Goal: Task Accomplishment & Management: Use online tool/utility

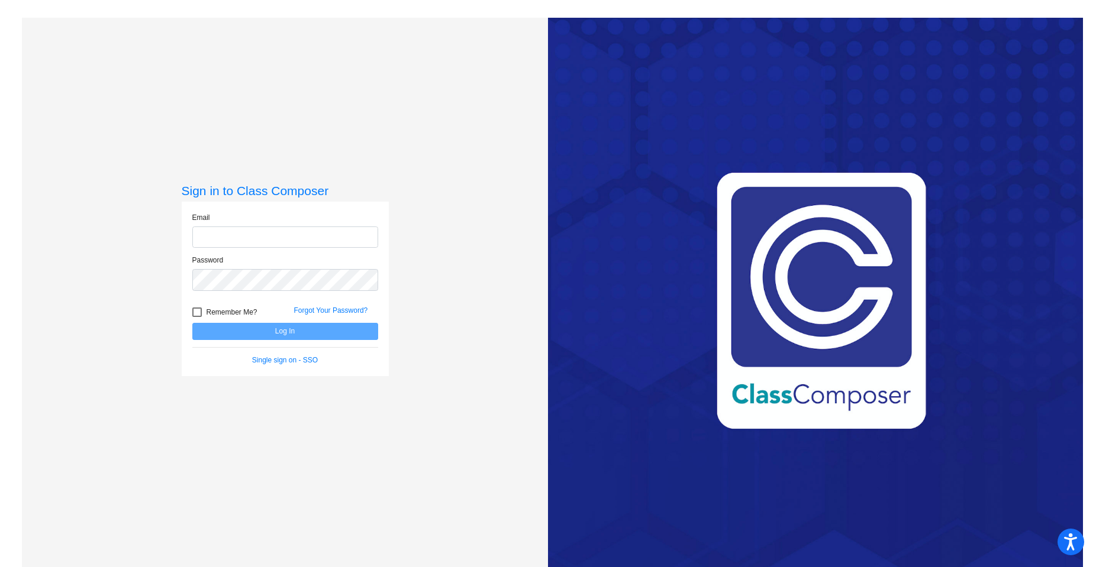
click at [222, 237] on input "email" at bounding box center [285, 238] width 186 height 22
type input "[PERSON_NAME][EMAIL_ADDRESS][DOMAIN_NAME]"
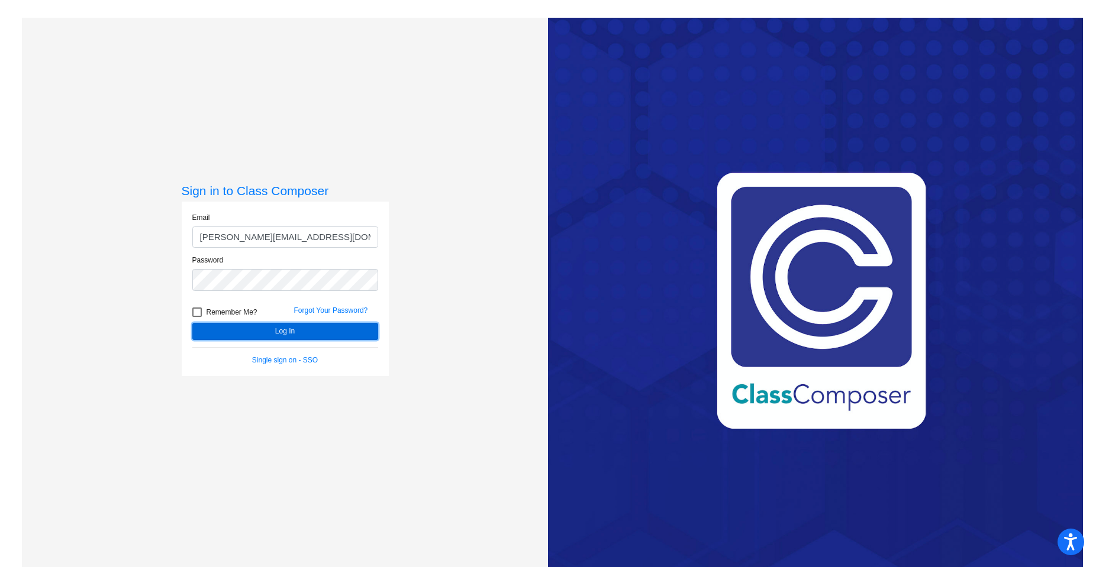
click at [232, 335] on button "Log In" at bounding box center [285, 331] width 186 height 17
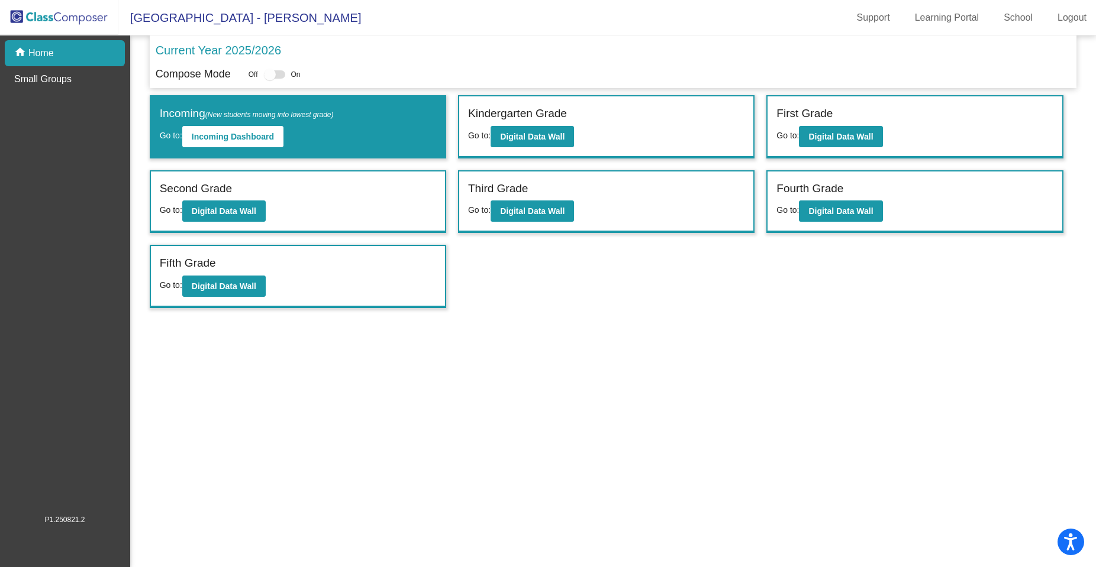
click at [212, 49] on p "Current Year 2025/2026" at bounding box center [218, 50] width 125 height 18
click at [274, 50] on p "Current Year 2025/2026" at bounding box center [218, 50] width 125 height 18
click at [70, 58] on div "home Home" at bounding box center [65, 53] width 120 height 26
click at [1025, 12] on link "School" at bounding box center [1018, 17] width 48 height 19
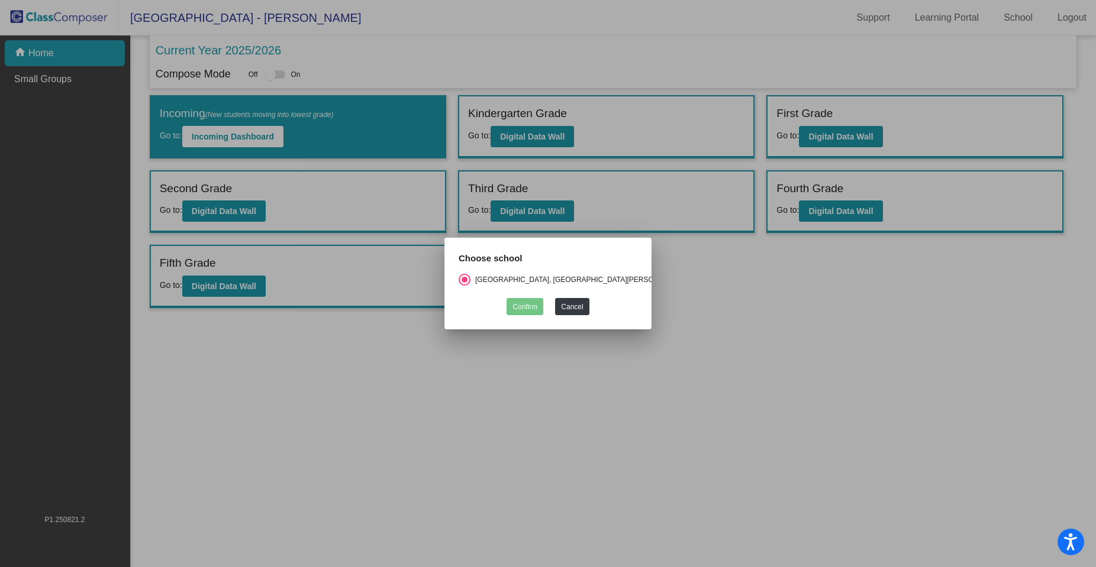
drag, startPoint x: 493, startPoint y: 355, endPoint x: 506, endPoint y: 350, distance: 13.5
click at [496, 354] on div at bounding box center [548, 283] width 1096 height 567
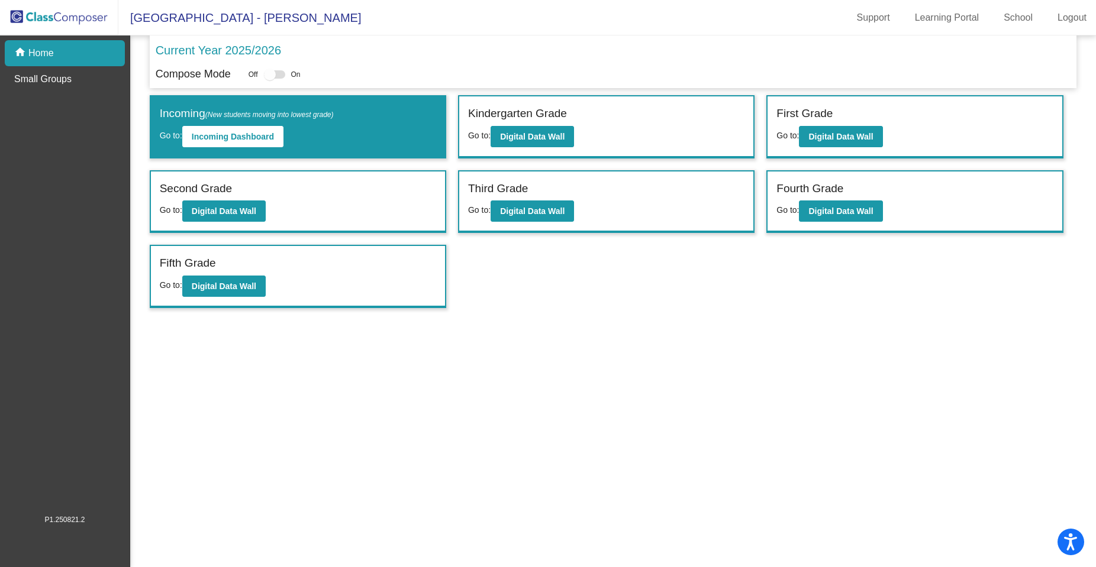
click at [278, 75] on div at bounding box center [274, 74] width 21 height 8
click at [281, 73] on div at bounding box center [274, 74] width 21 height 8
click at [273, 75] on div at bounding box center [270, 75] width 12 height 12
click at [279, 74] on div at bounding box center [274, 74] width 21 height 8
click at [1026, 17] on link "School" at bounding box center [1018, 17] width 48 height 19
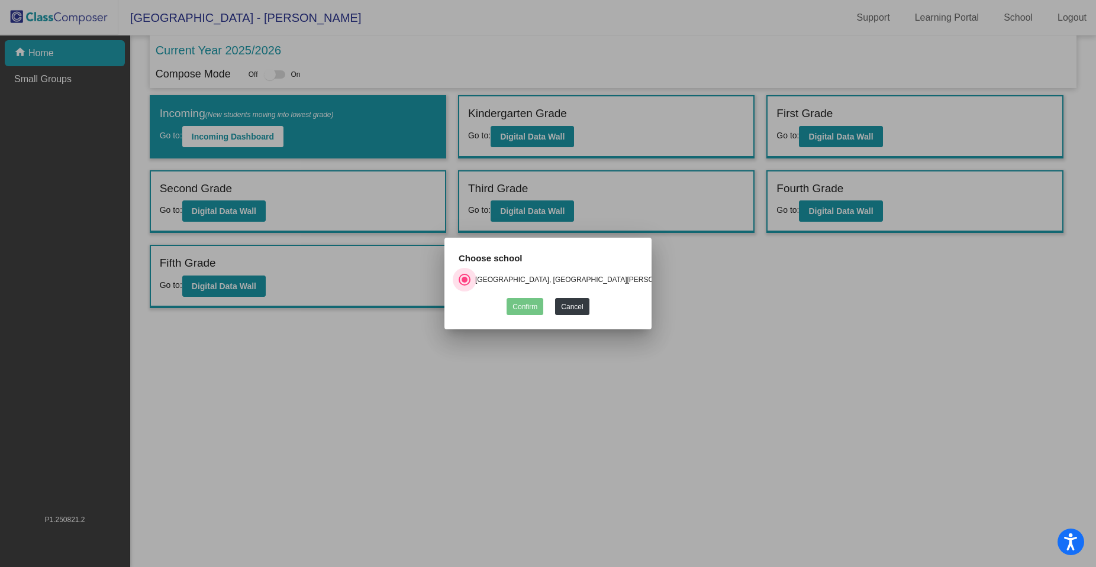
click at [467, 277] on div "Select an option" at bounding box center [464, 280] width 12 height 12
click at [464, 286] on input "[GEOGRAPHIC_DATA], [GEOGRAPHIC_DATA][PERSON_NAME]" at bounding box center [464, 286] width 1 height 1
click at [577, 308] on button "Cancel" at bounding box center [572, 306] width 34 height 17
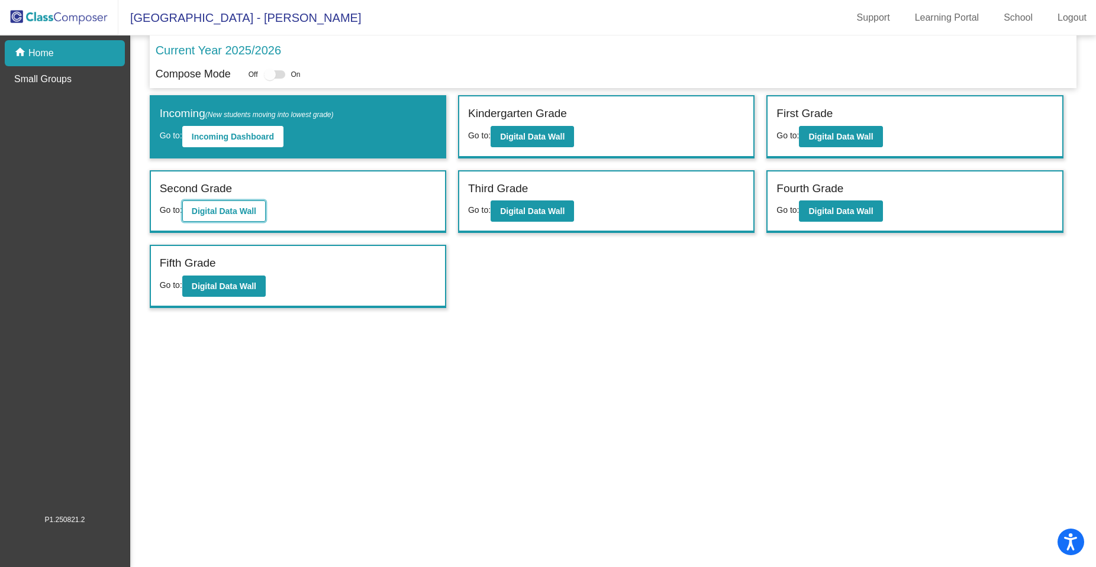
click at [192, 214] on b "Digital Data Wall" at bounding box center [224, 210] width 64 height 9
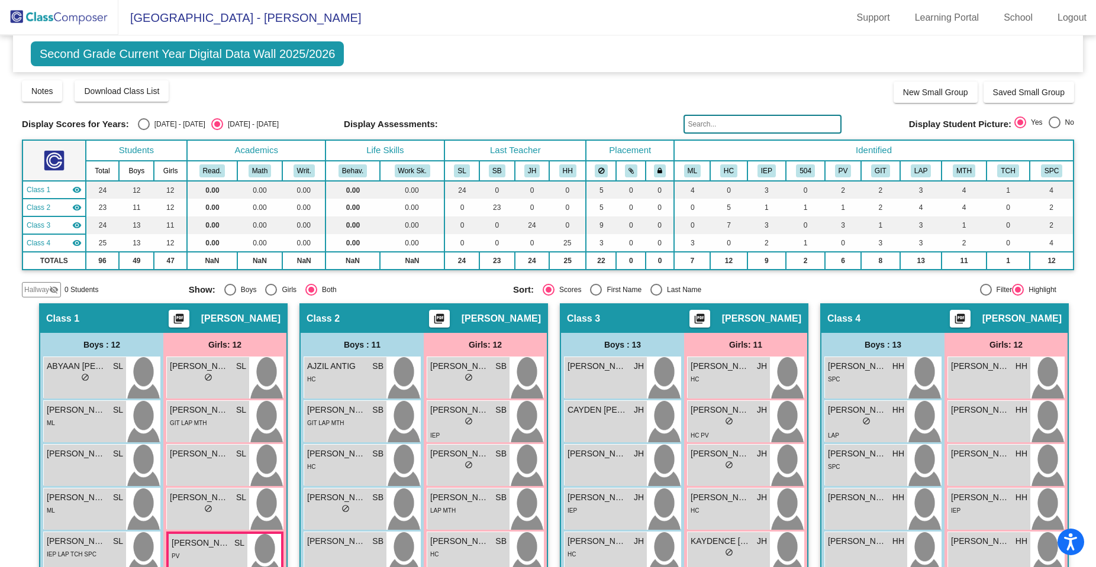
click at [138, 121] on div "Select an option" at bounding box center [144, 124] width 12 height 12
click at [143, 130] on input "[DATE] - [DATE]" at bounding box center [143, 130] width 1 height 1
radio input "true"
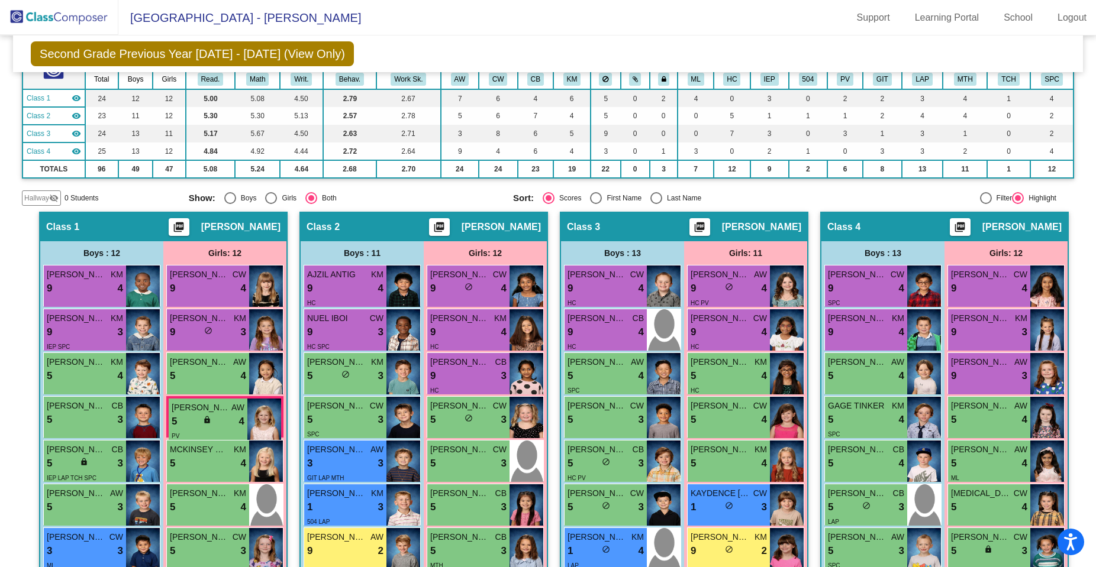
scroll to position [90, 0]
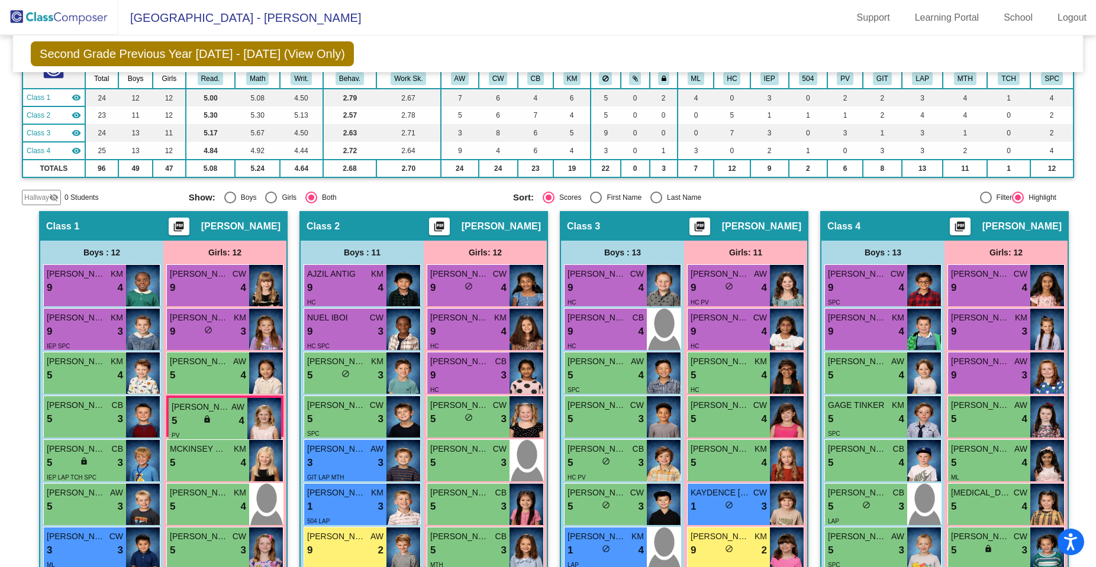
click at [609, 228] on div "Class 3 picture_as_pdf [PERSON_NAME]" at bounding box center [684, 226] width 246 height 28
click at [689, 220] on div "Class 3 picture_as_pdf [PERSON_NAME]" at bounding box center [684, 226] width 246 height 28
click at [186, 226] on mat-icon "picture_as_pdf" at bounding box center [179, 229] width 14 height 17
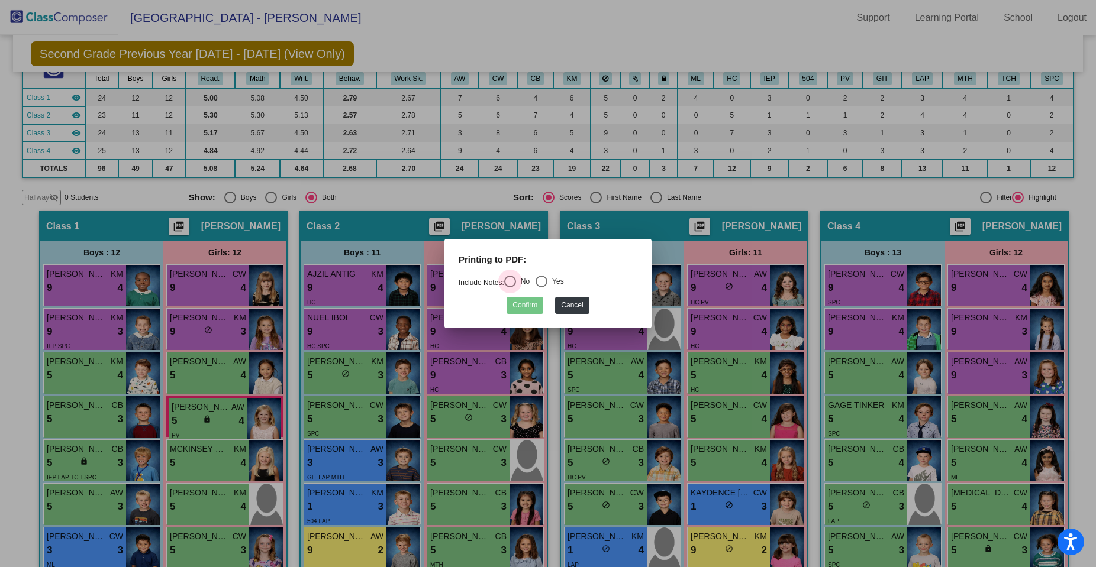
click at [515, 280] on div "Select an option" at bounding box center [510, 282] width 12 height 12
click at [510, 287] on input "No" at bounding box center [509, 287] width 1 height 1
radio input "true"
click at [528, 301] on button "Confirm" at bounding box center [524, 305] width 37 height 17
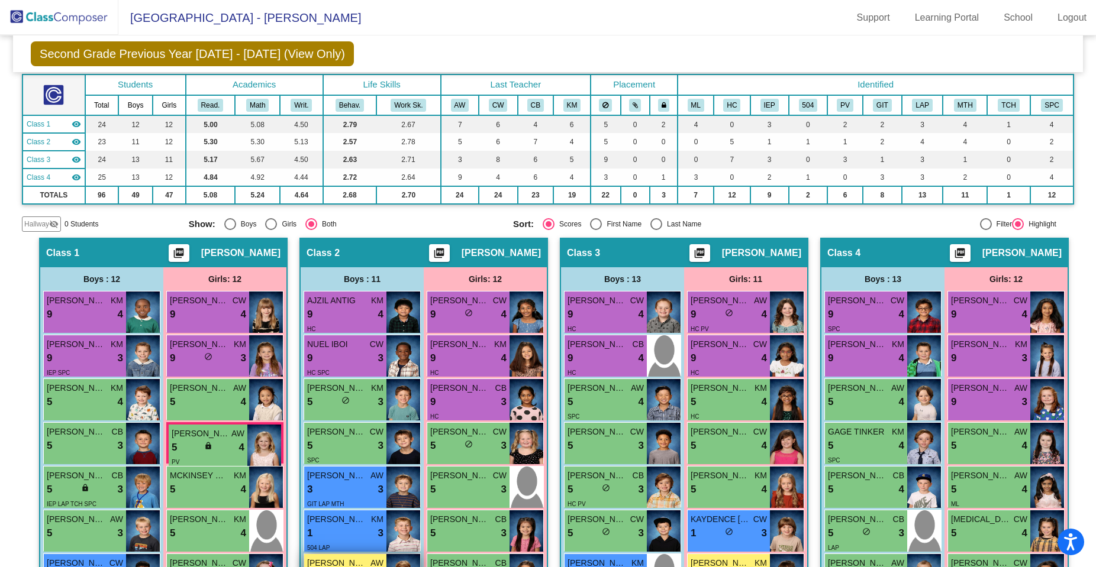
scroll to position [187, 0]
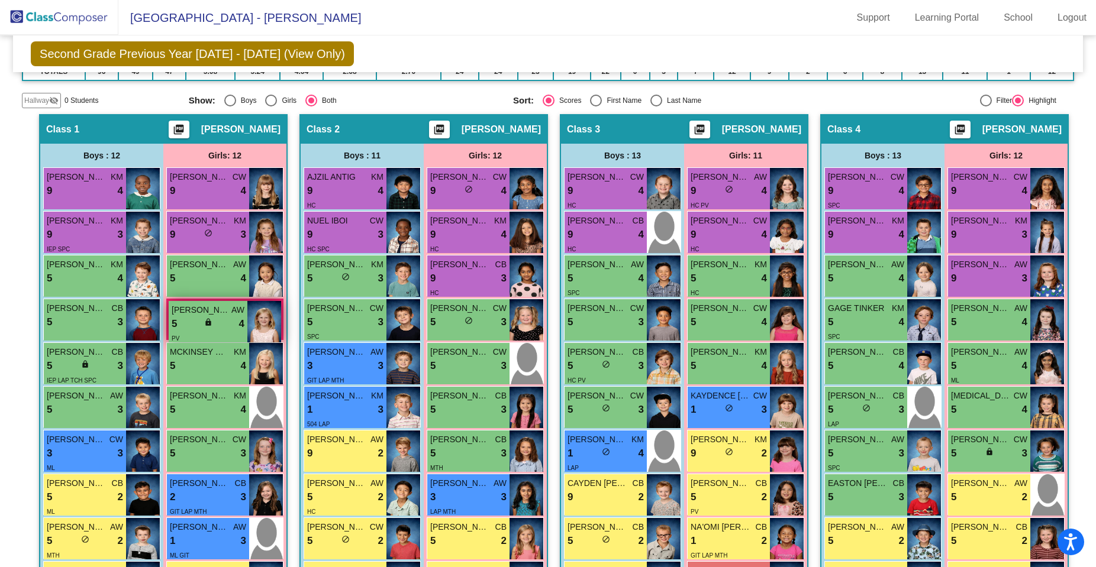
click at [179, 312] on span "[PERSON_NAME]" at bounding box center [201, 310] width 59 height 12
